Goal: Information Seeking & Learning: Learn about a topic

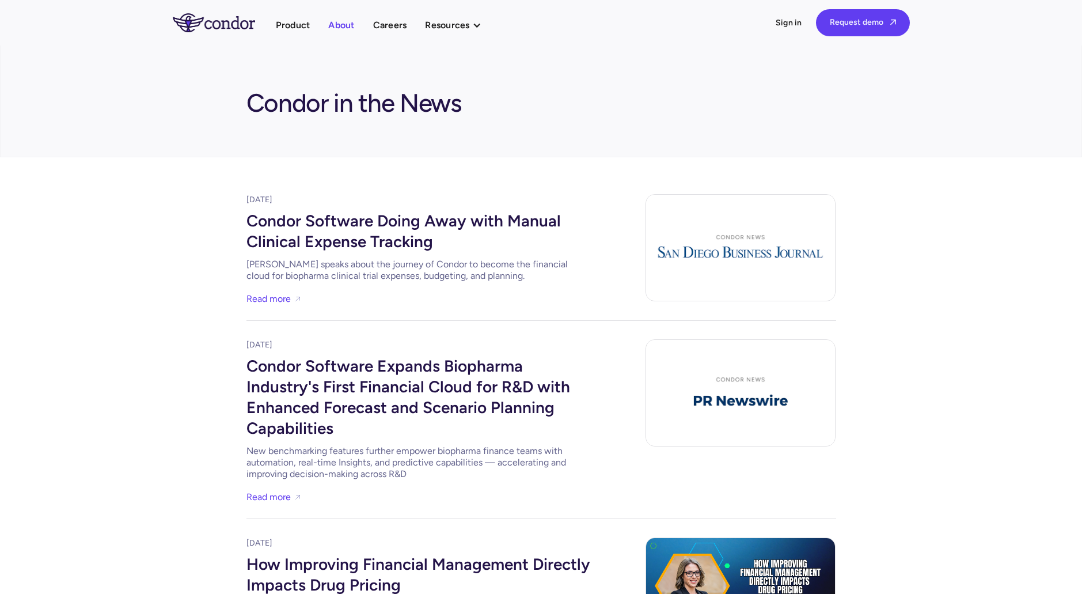
click at [340, 25] on link "About" at bounding box center [341, 25] width 26 height 16
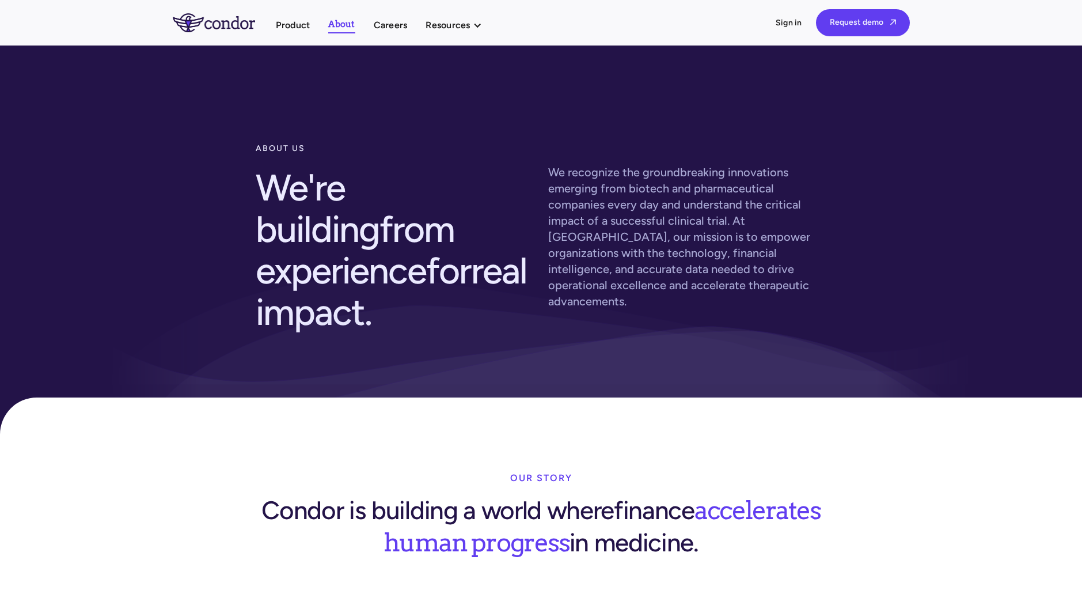
drag, startPoint x: 229, startPoint y: 121, endPoint x: 227, endPoint y: -74, distance: 194.7
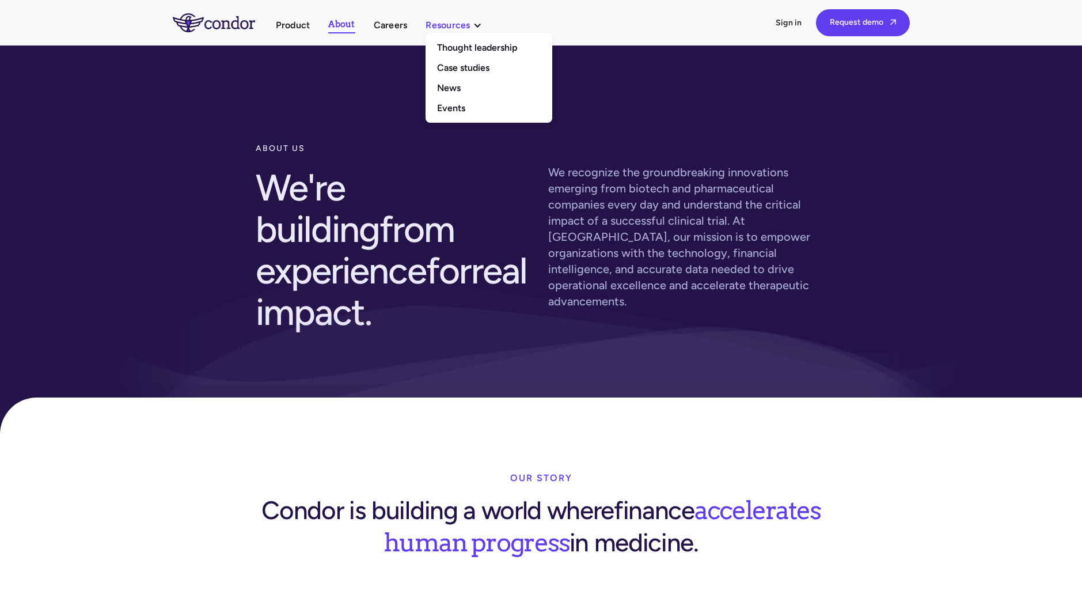
click at [447, 25] on div "Resources" at bounding box center [448, 25] width 44 height 16
click at [442, 78] on link "News" at bounding box center [489, 88] width 127 height 20
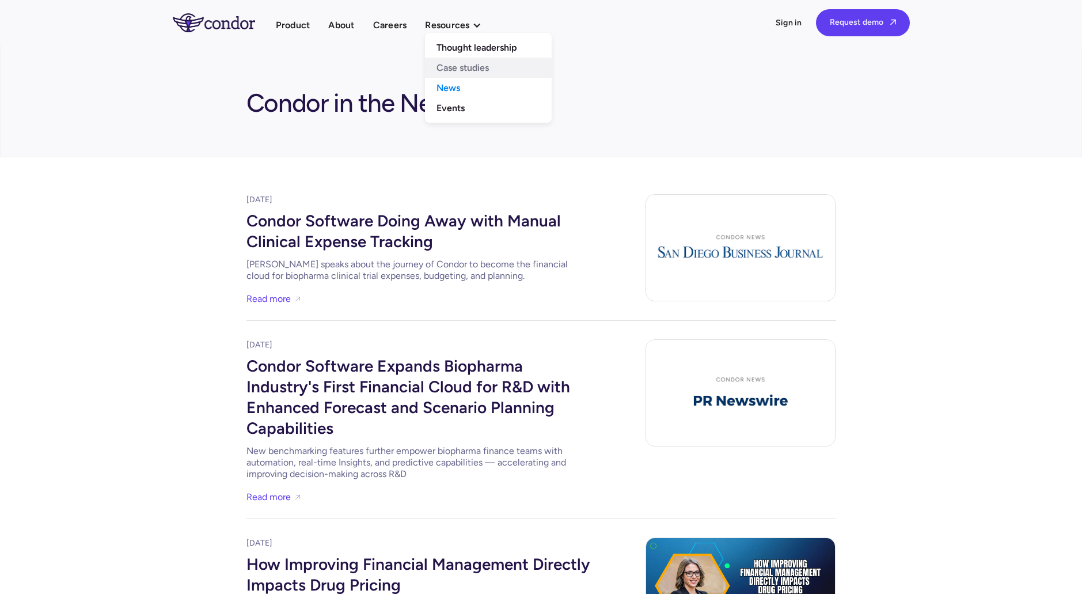
click at [443, 63] on link "Case studies" at bounding box center [488, 68] width 127 height 20
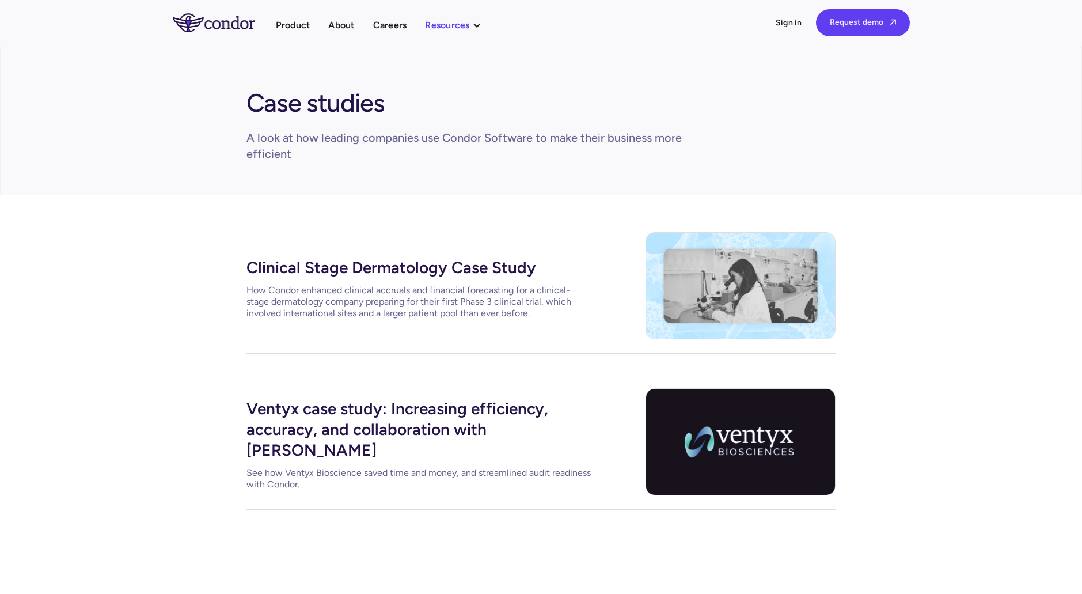
click at [446, 29] on div "Resources" at bounding box center [447, 25] width 44 height 16
click at [443, 43] on link "Thought leadership" at bounding box center [488, 47] width 127 height 20
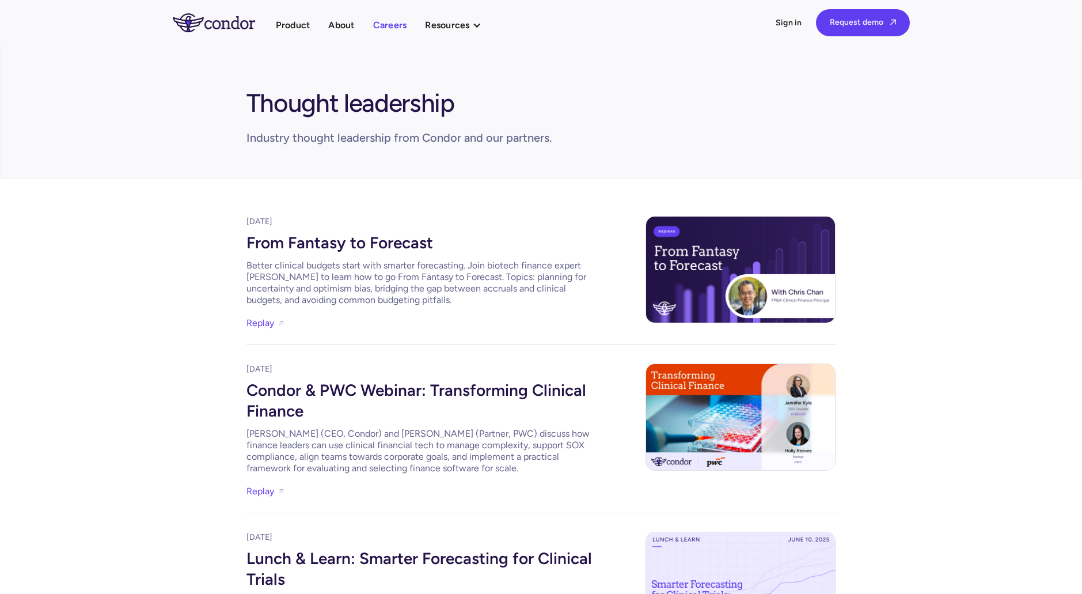
click at [394, 31] on link "Careers" at bounding box center [390, 25] width 34 height 16
